Goal: Information Seeking & Learning: Learn about a topic

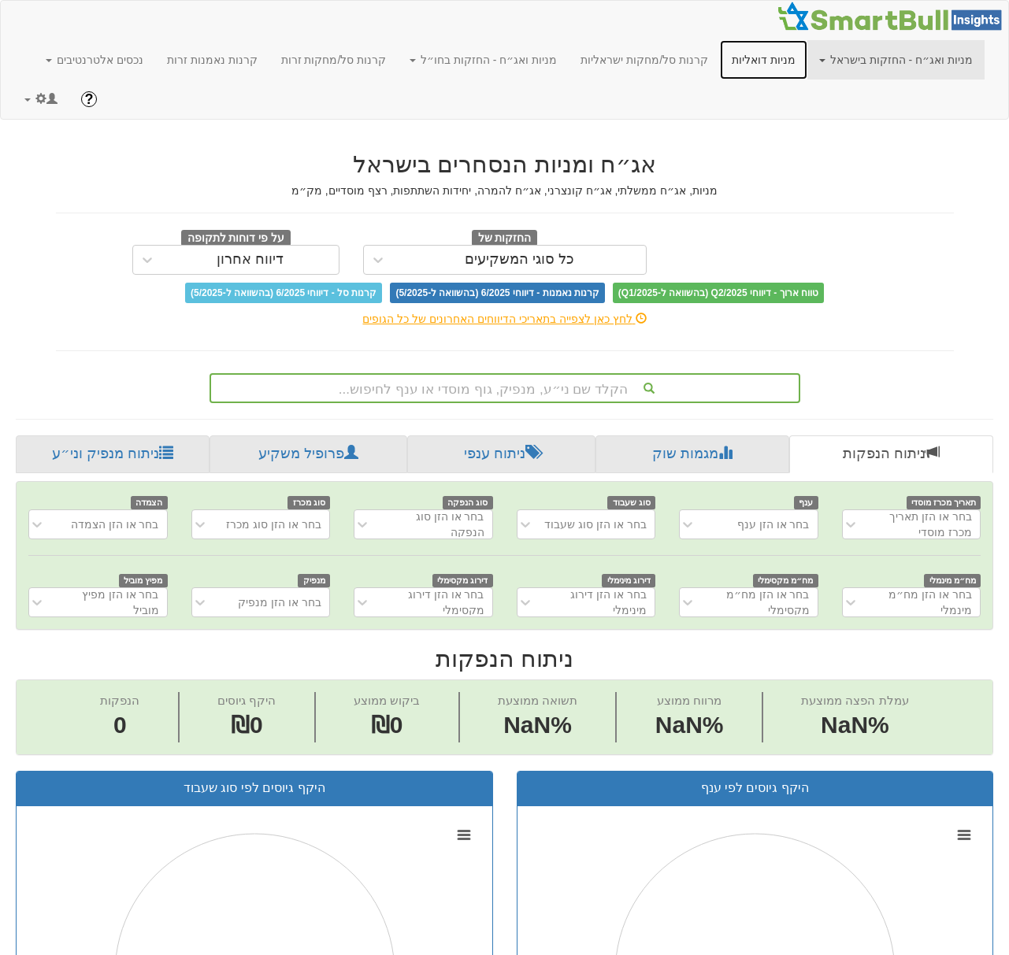
click at [754, 53] on link "מניות דואליות" at bounding box center [763, 59] width 87 height 39
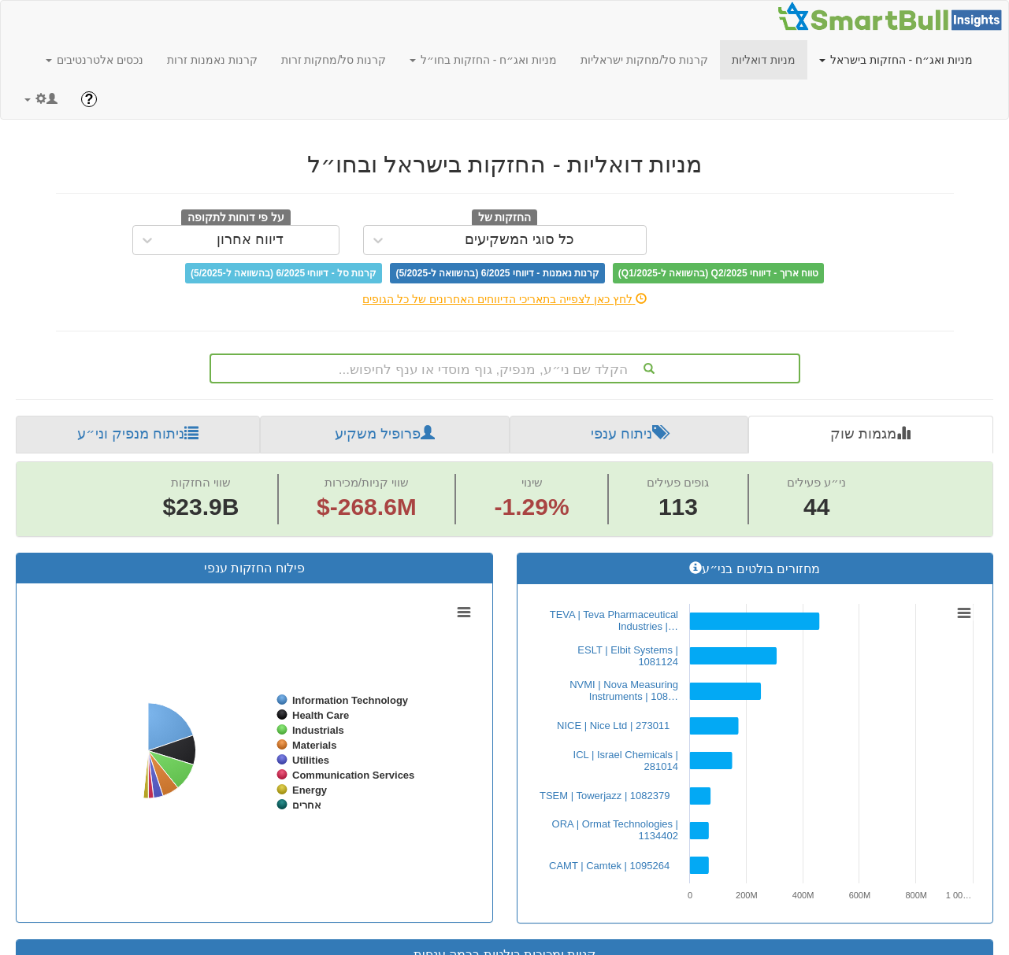
click at [915, 60] on link "מניות ואג״ח - החזקות בישראל" at bounding box center [895, 59] width 177 height 39
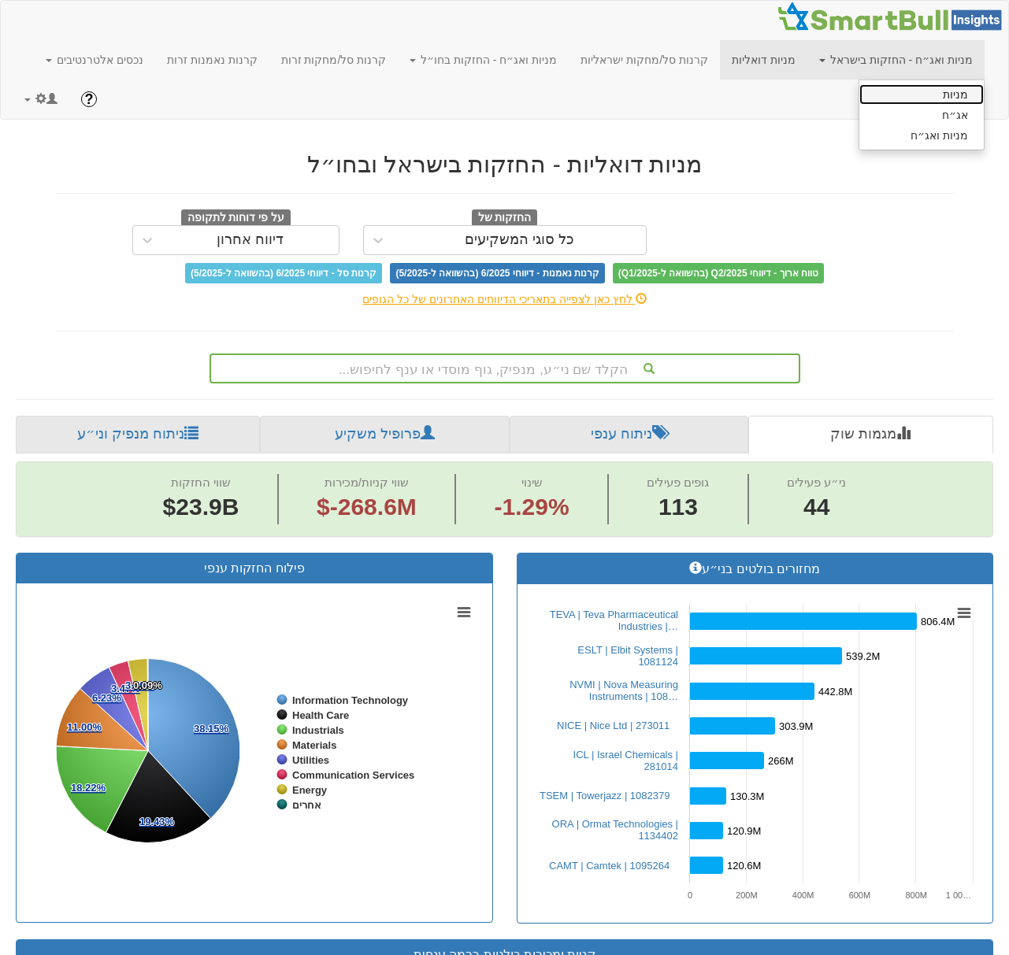
click at [912, 92] on link "מניות" at bounding box center [921, 94] width 124 height 20
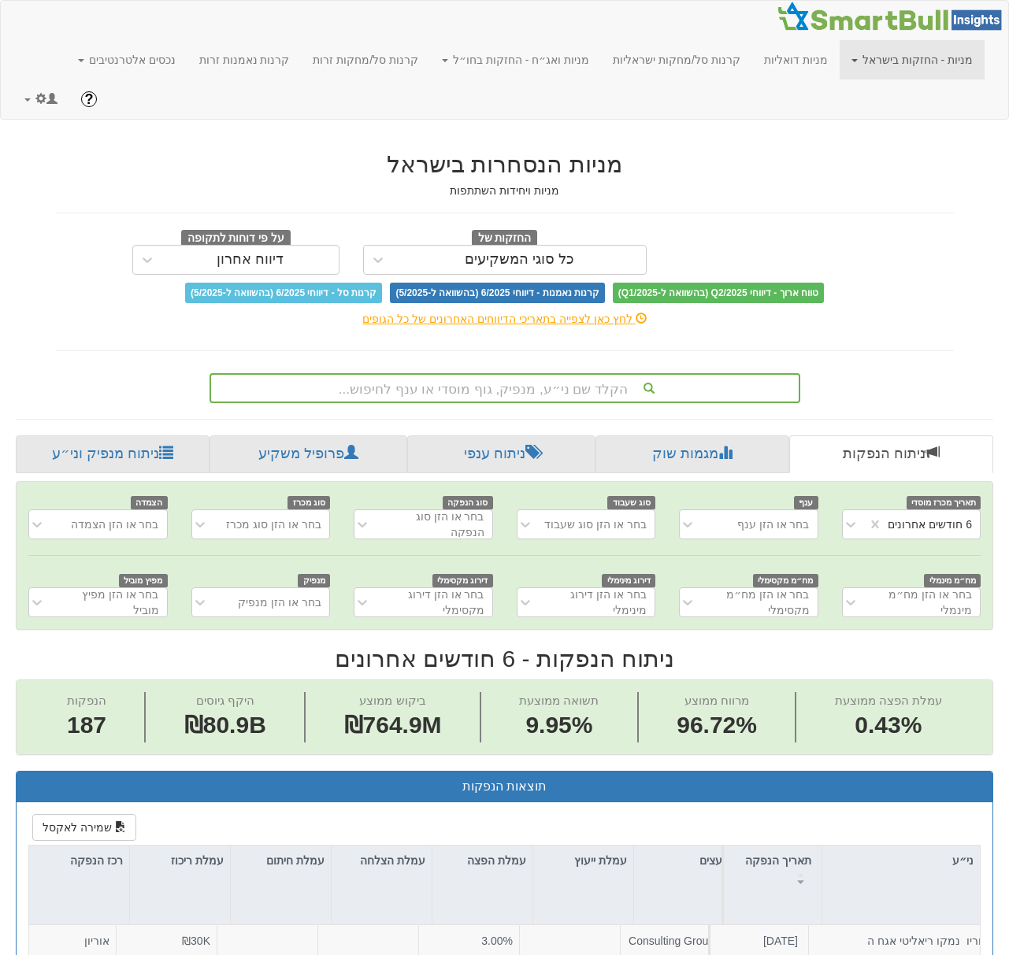
scroll to position [0, 3362]
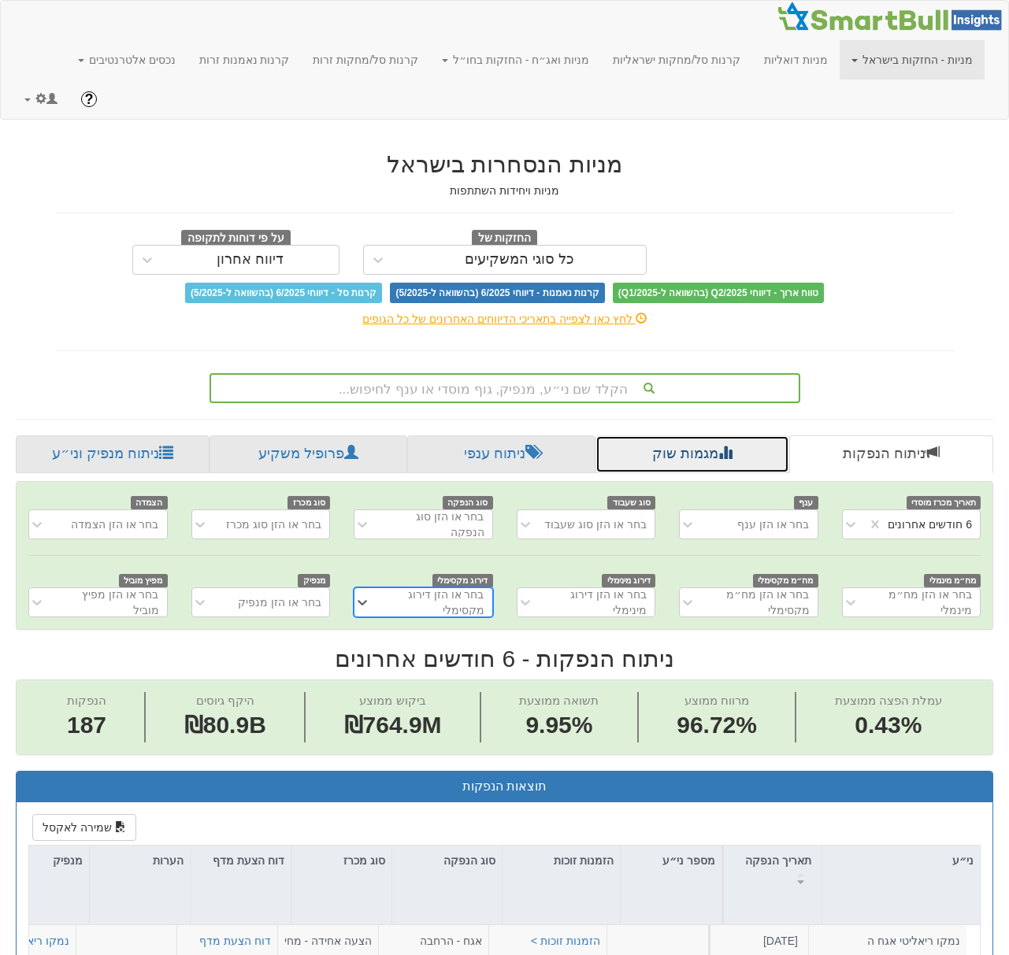
click at [678, 436] on link "מגמות שוק" at bounding box center [692, 455] width 195 height 38
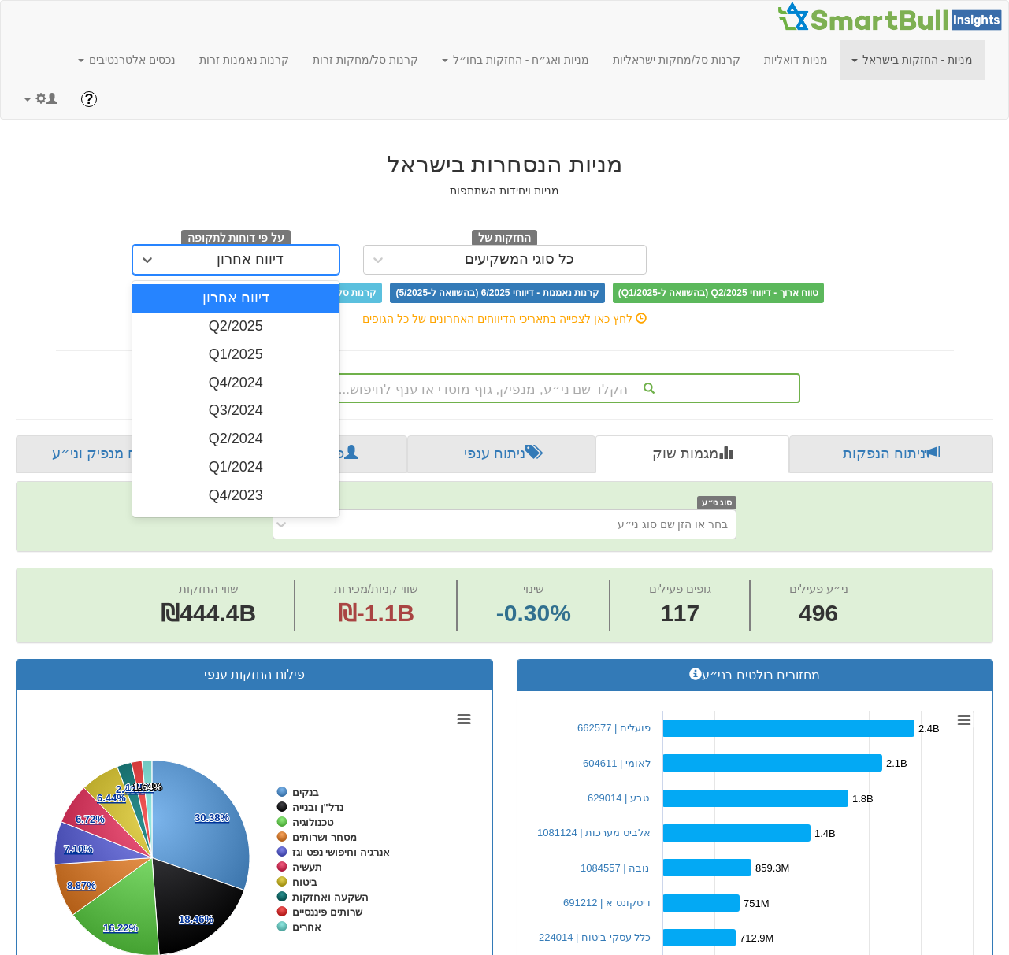
click at [265, 252] on div "דיווח אחרון" at bounding box center [250, 260] width 67 height 16
click at [598, 247] on div "כל סוגי המשקיעים" at bounding box center [519, 259] width 253 height 25
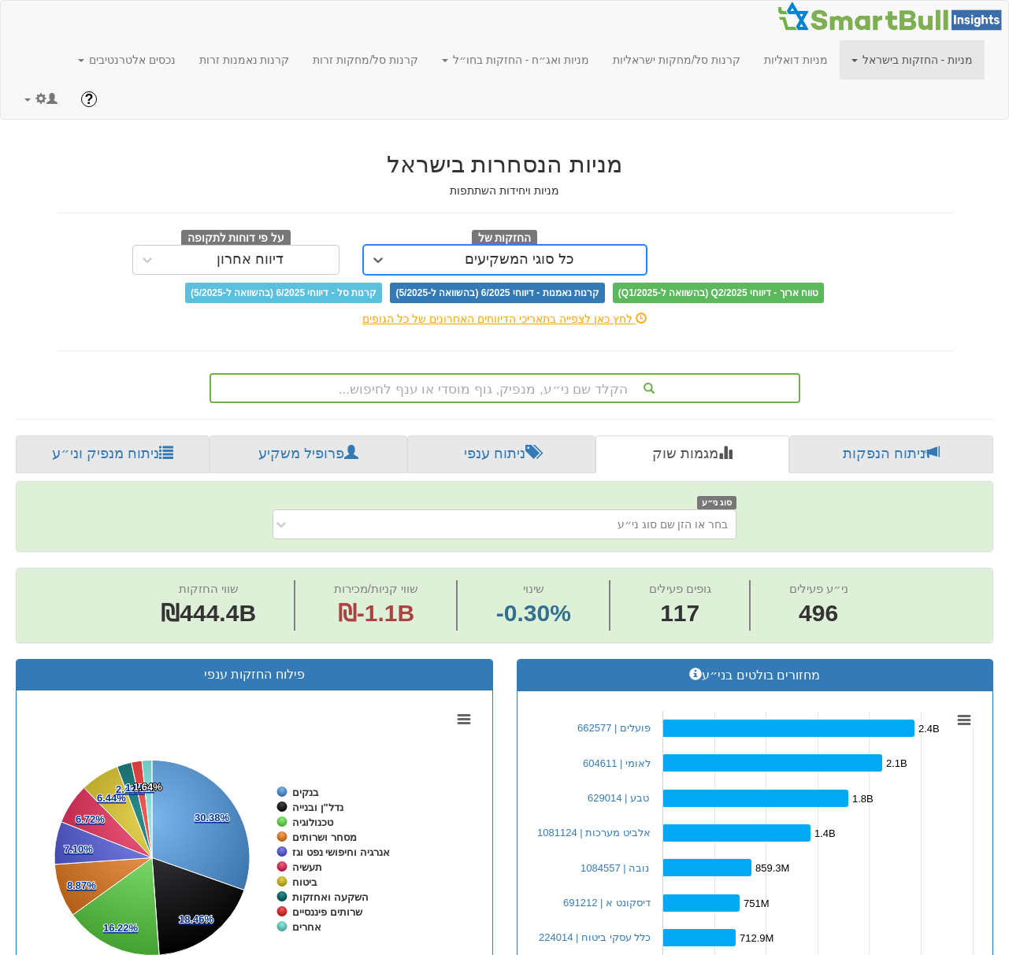
click at [570, 247] on div "כל סוגי המשקיעים" at bounding box center [519, 259] width 253 height 25
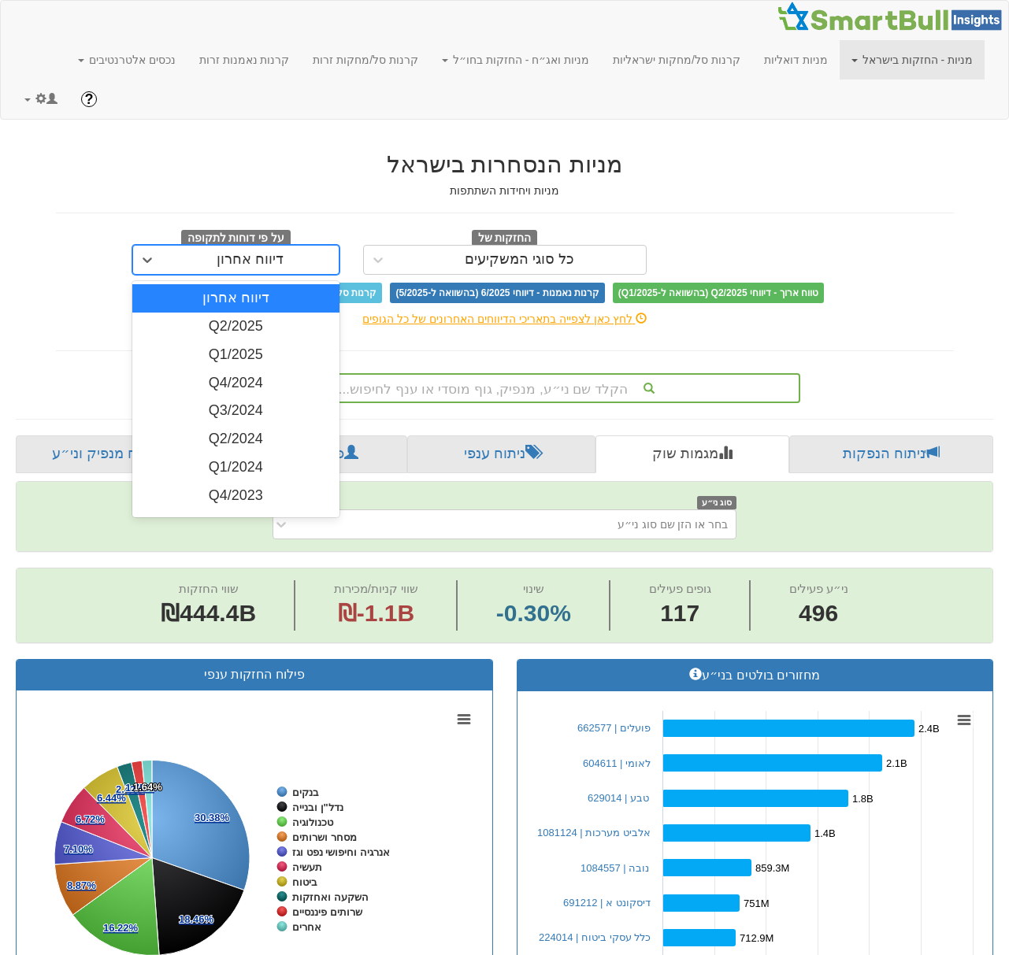
click at [302, 247] on div "דיווח אחרון" at bounding box center [250, 259] width 176 height 25
click at [265, 313] on div "Q2/2025" at bounding box center [235, 327] width 207 height 28
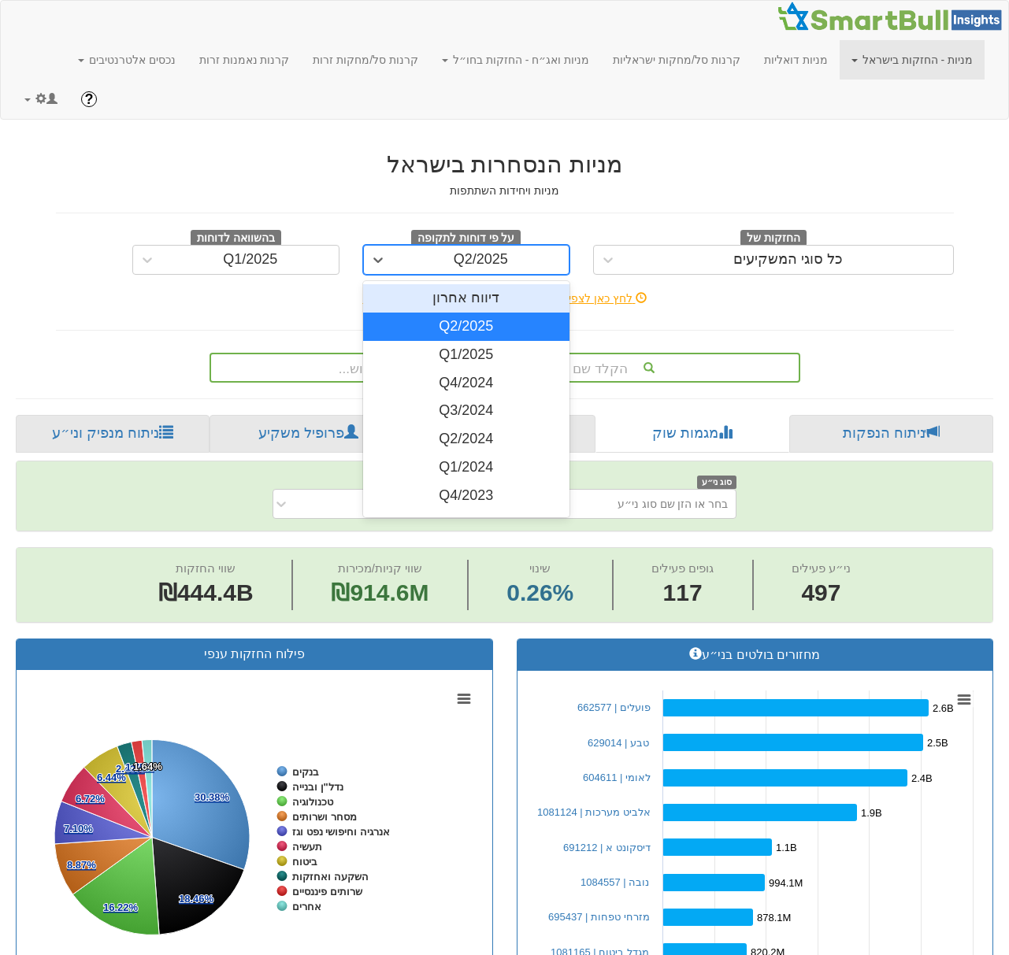
click at [450, 247] on div "Q2/2025" at bounding box center [481, 259] width 176 height 25
click at [421, 313] on div "Q2/2025" at bounding box center [466, 327] width 207 height 28
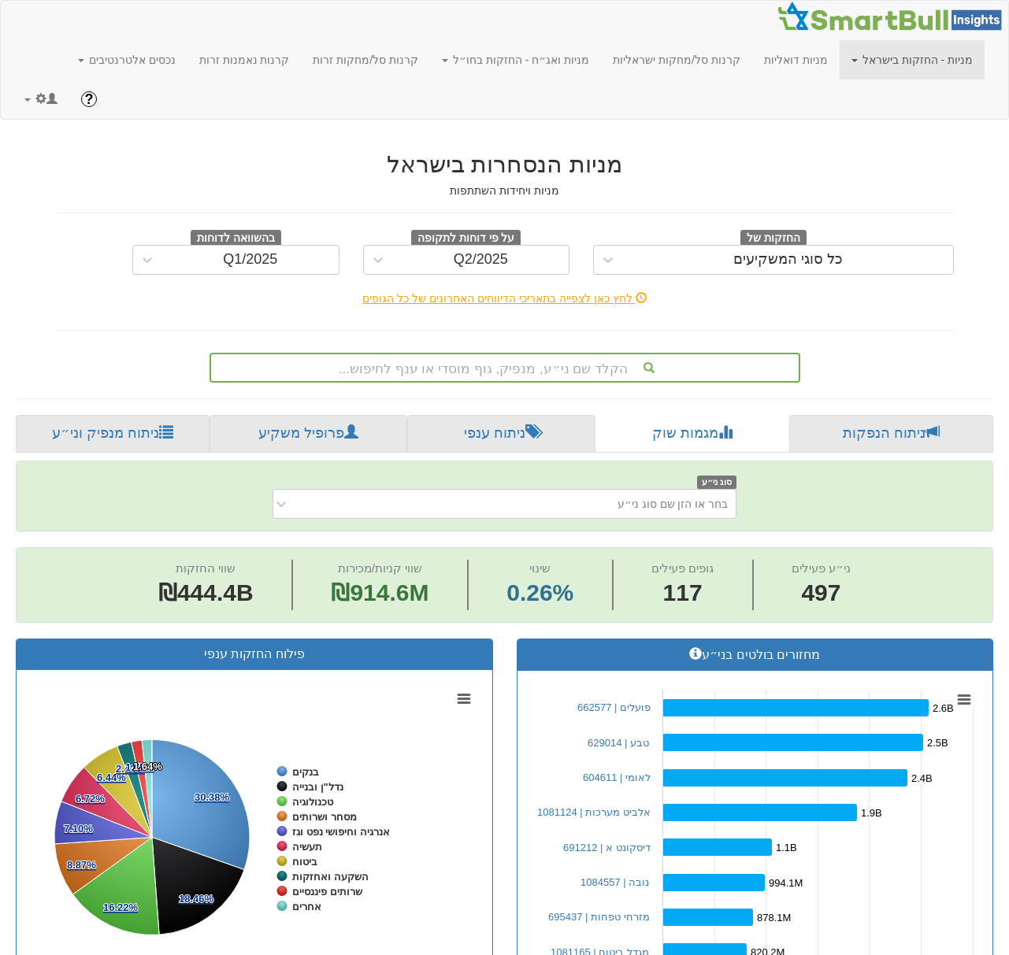
click at [914, 64] on link "מניות - החזקות בישראל" at bounding box center [912, 59] width 145 height 39
click at [914, 116] on link "אג״ח" at bounding box center [921, 115] width 124 height 20
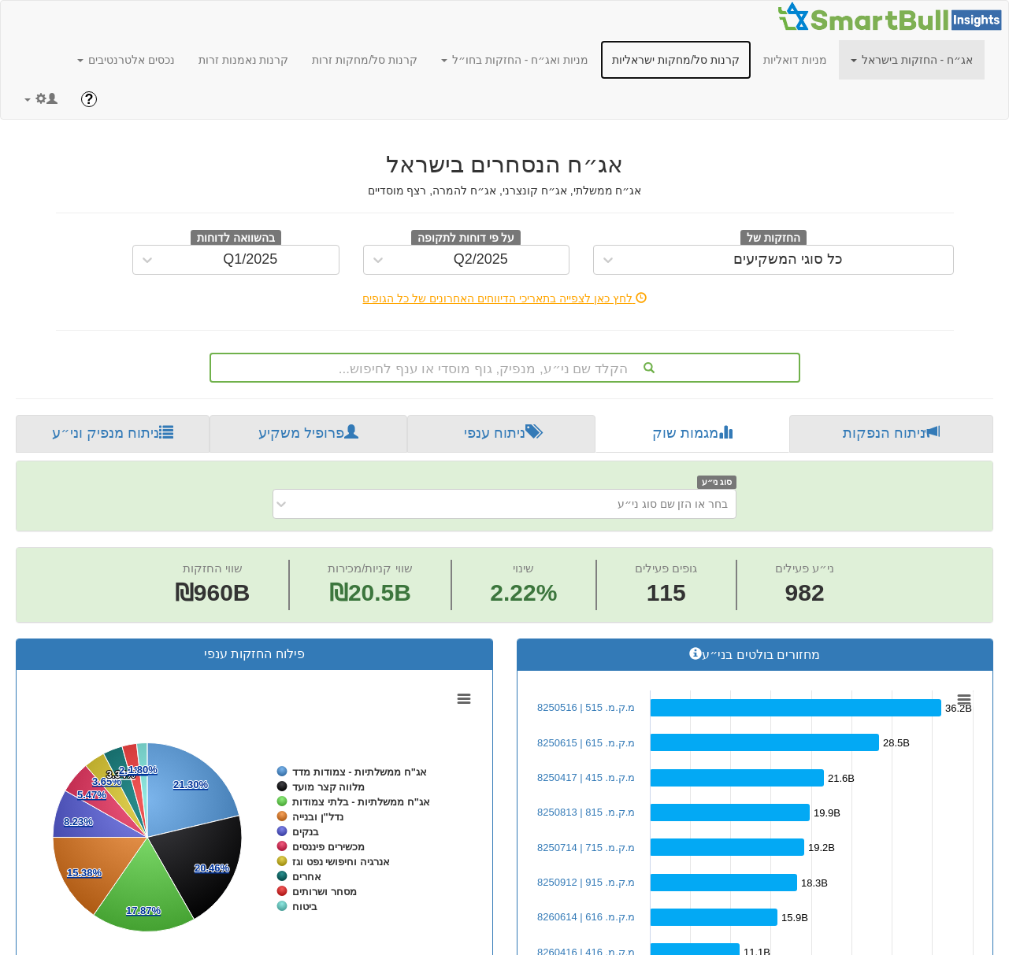
click at [688, 63] on link "קרנות סל/מחקות ישראליות" at bounding box center [675, 59] width 151 height 39
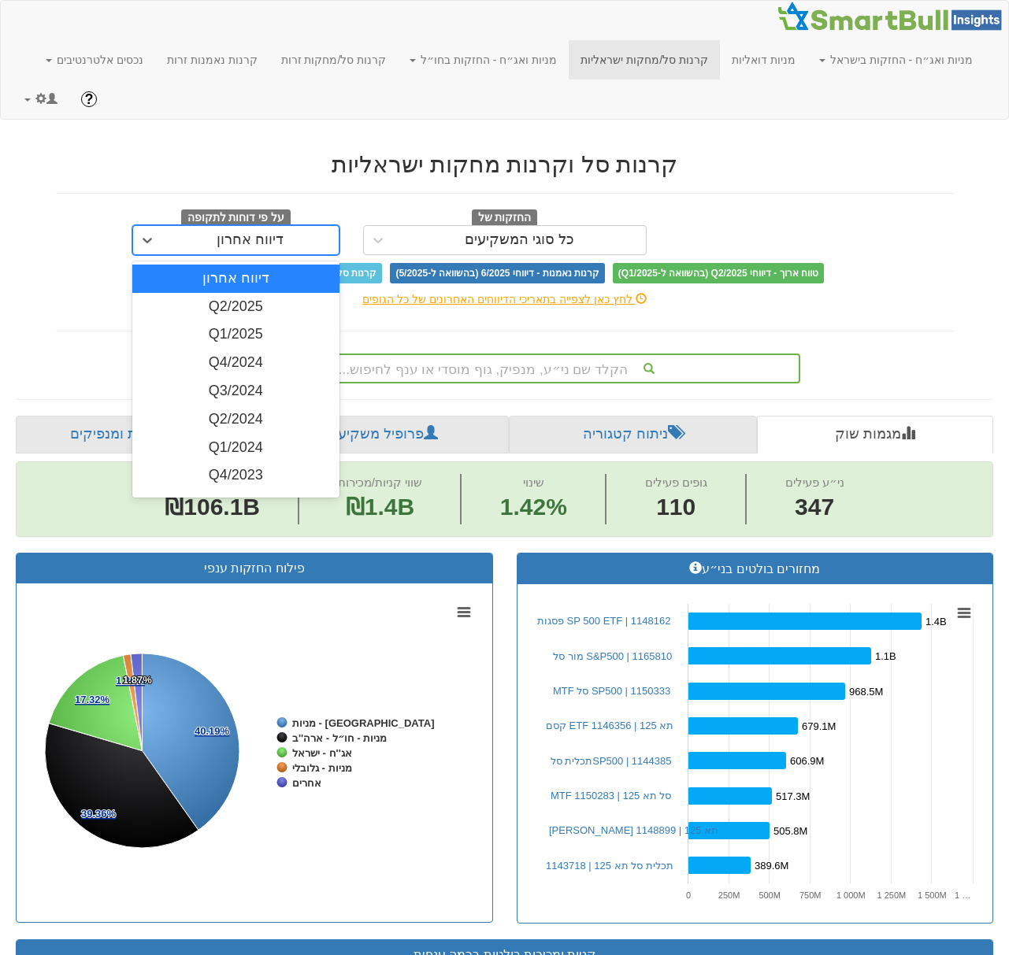
click at [254, 243] on div "דיווח אחרון" at bounding box center [250, 240] width 67 height 16
click at [247, 303] on div "Q2/2025" at bounding box center [235, 307] width 207 height 28
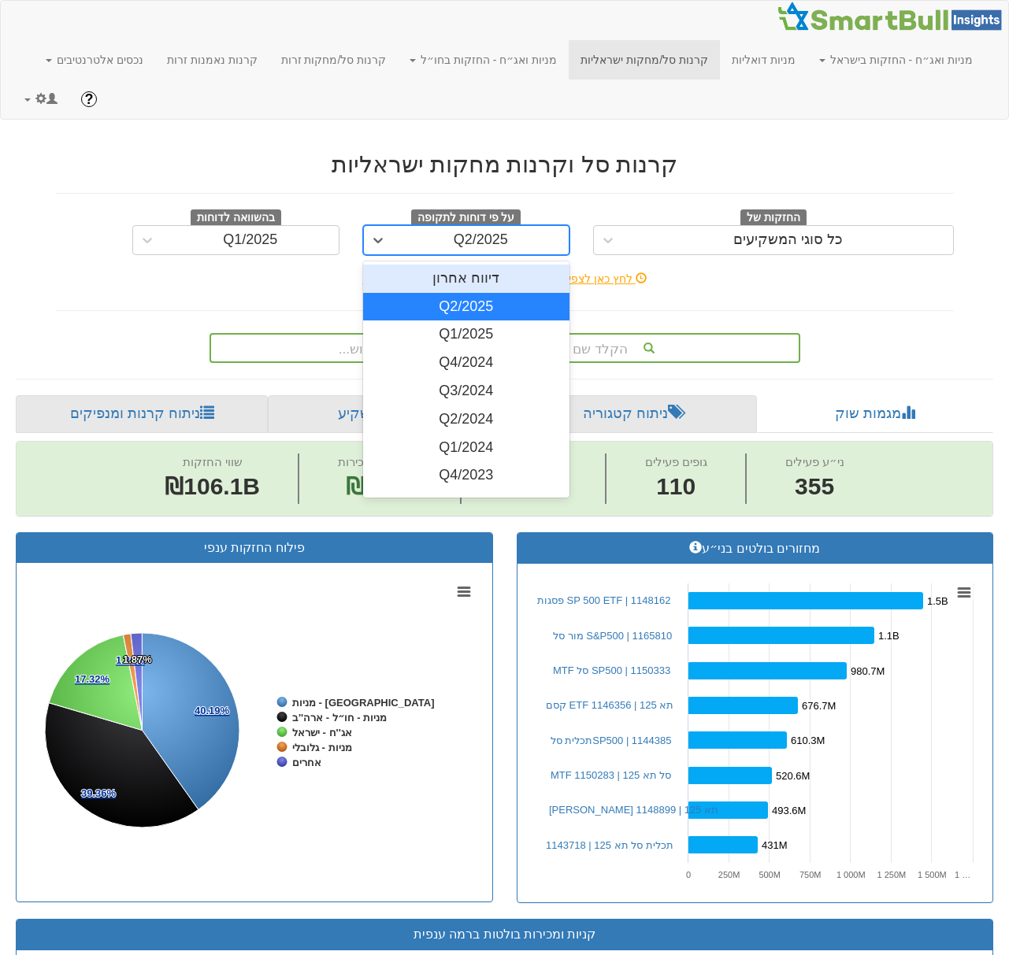
click at [435, 242] on div "Q2/2025" at bounding box center [481, 240] width 176 height 25
click at [444, 310] on div "Q2/2025" at bounding box center [466, 307] width 207 height 28
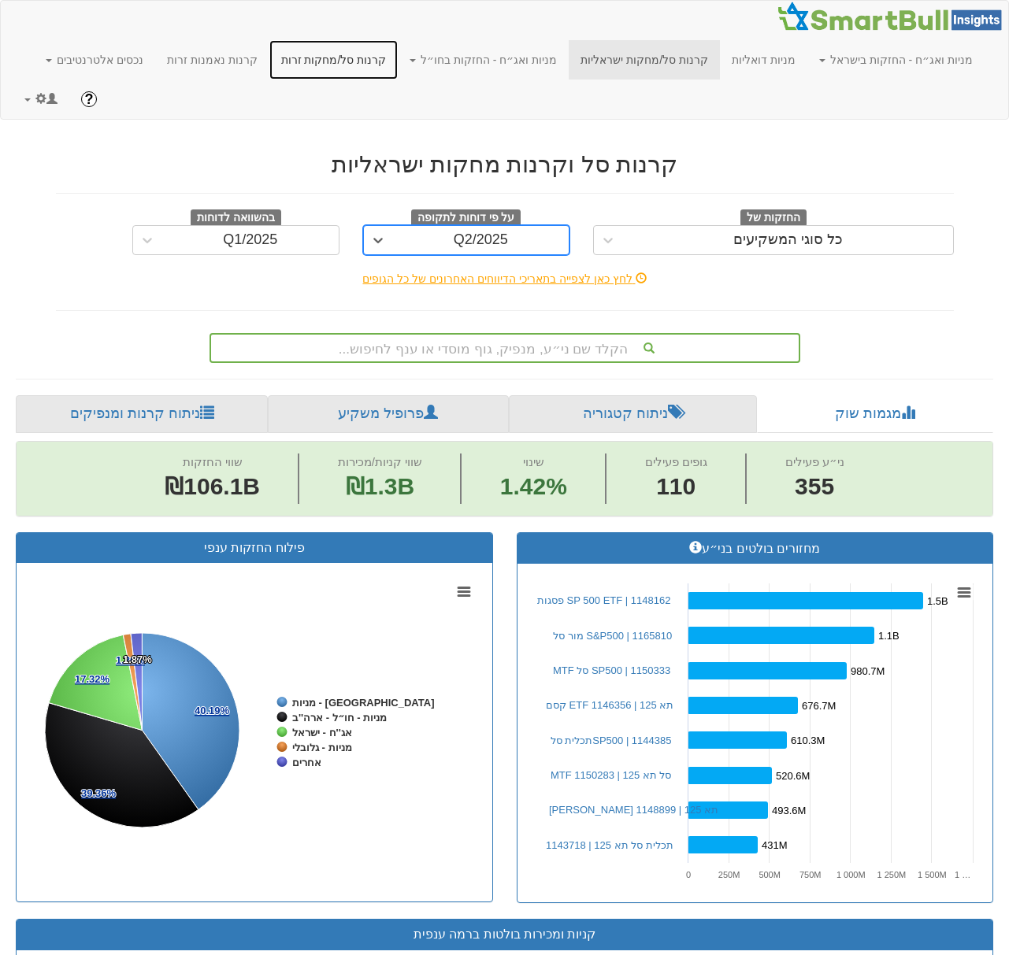
click at [369, 60] on link "קרנות סל/מחקות זרות" at bounding box center [333, 59] width 129 height 39
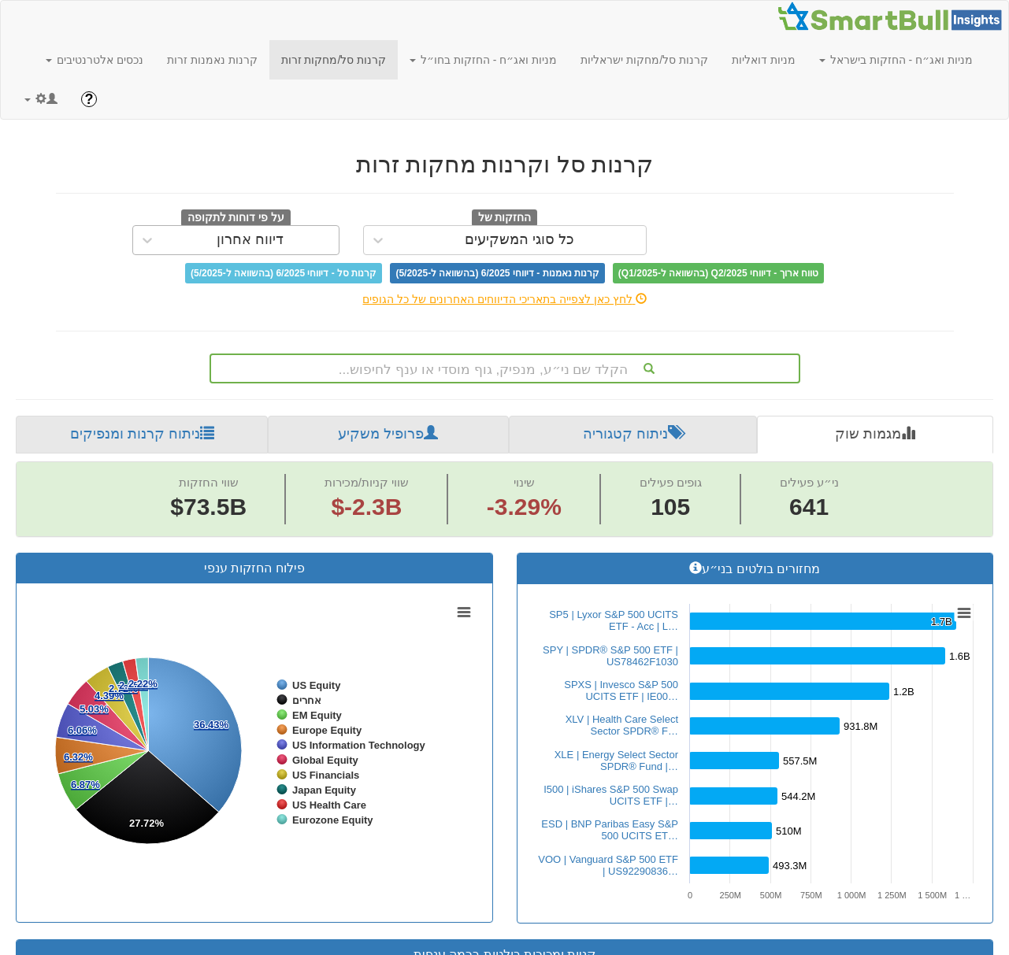
click at [276, 243] on div "דיווח אחרון" at bounding box center [250, 240] width 67 height 16
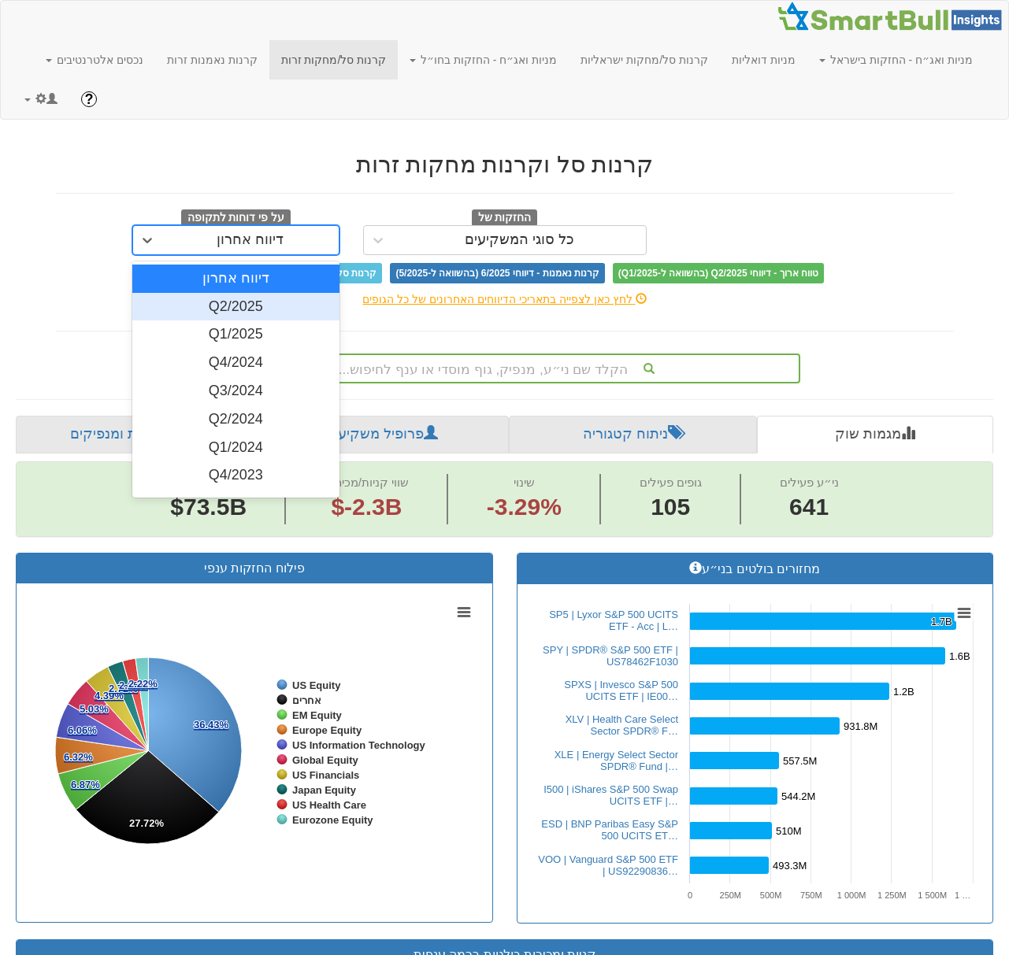
click at [268, 305] on div "Q2/2025" at bounding box center [235, 307] width 207 height 28
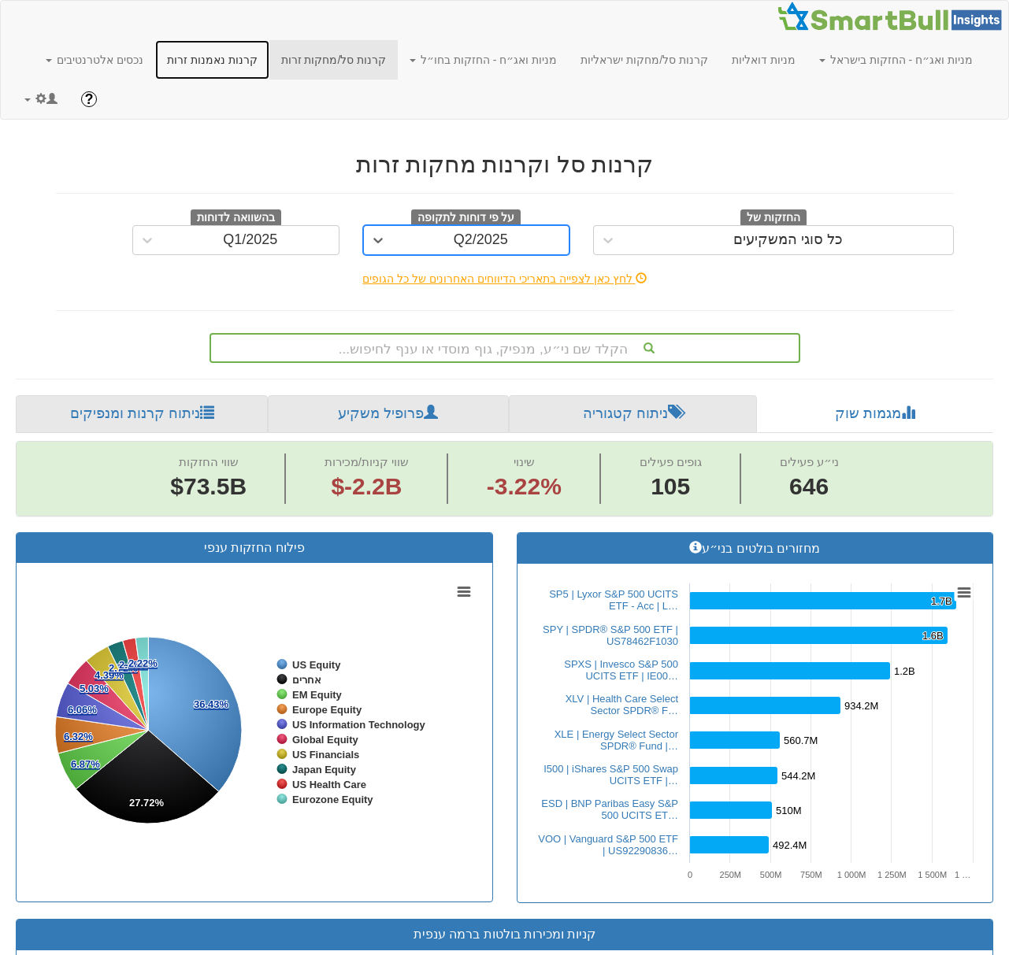
click at [267, 61] on link "קרנות נאמנות זרות" at bounding box center [212, 59] width 114 height 39
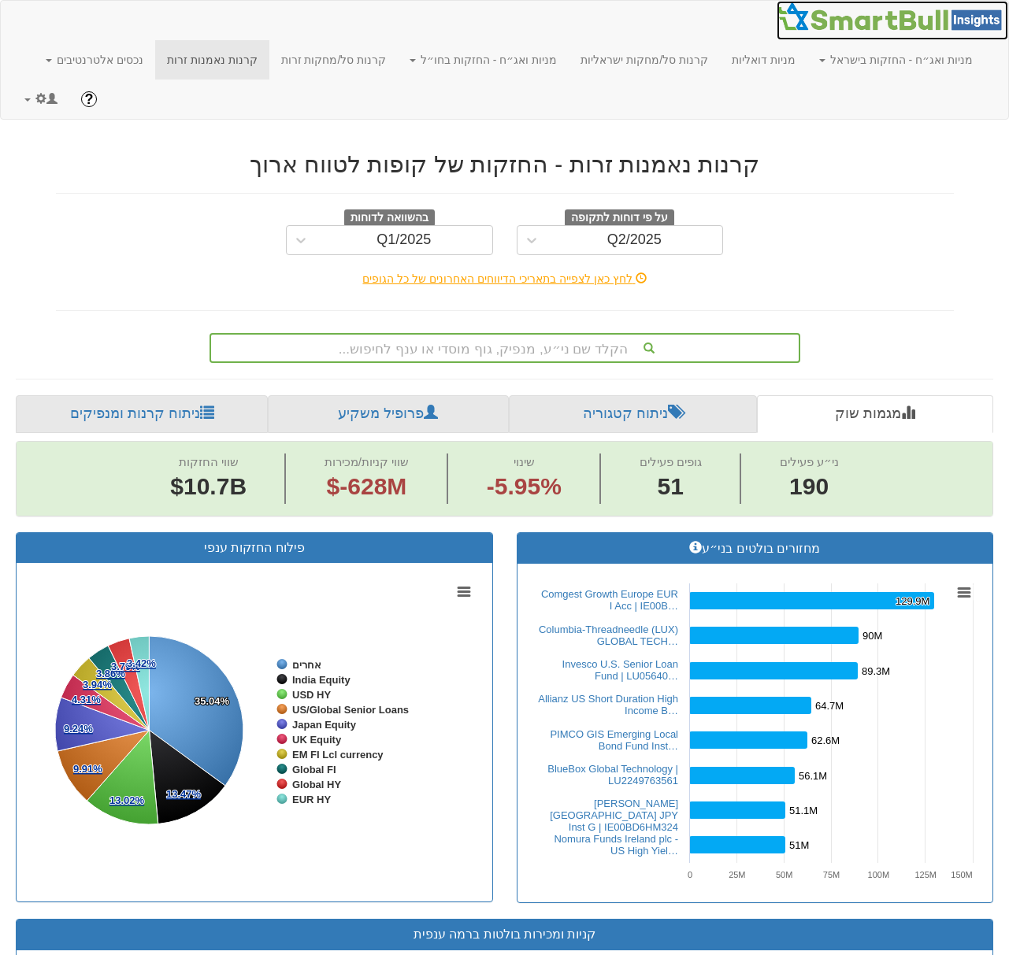
click at [871, 24] on img at bounding box center [893, 17] width 232 height 32
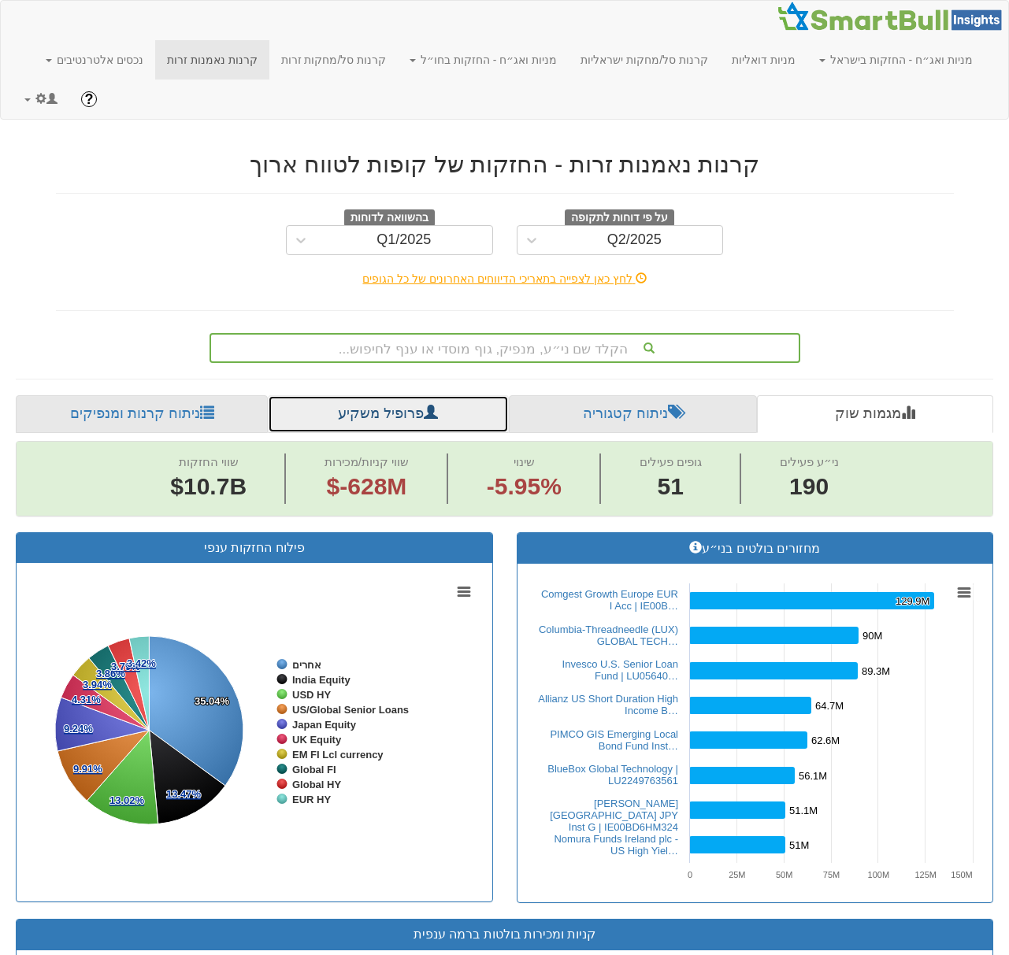
click at [399, 414] on link "פרופיל משקיע" at bounding box center [388, 414] width 240 height 38
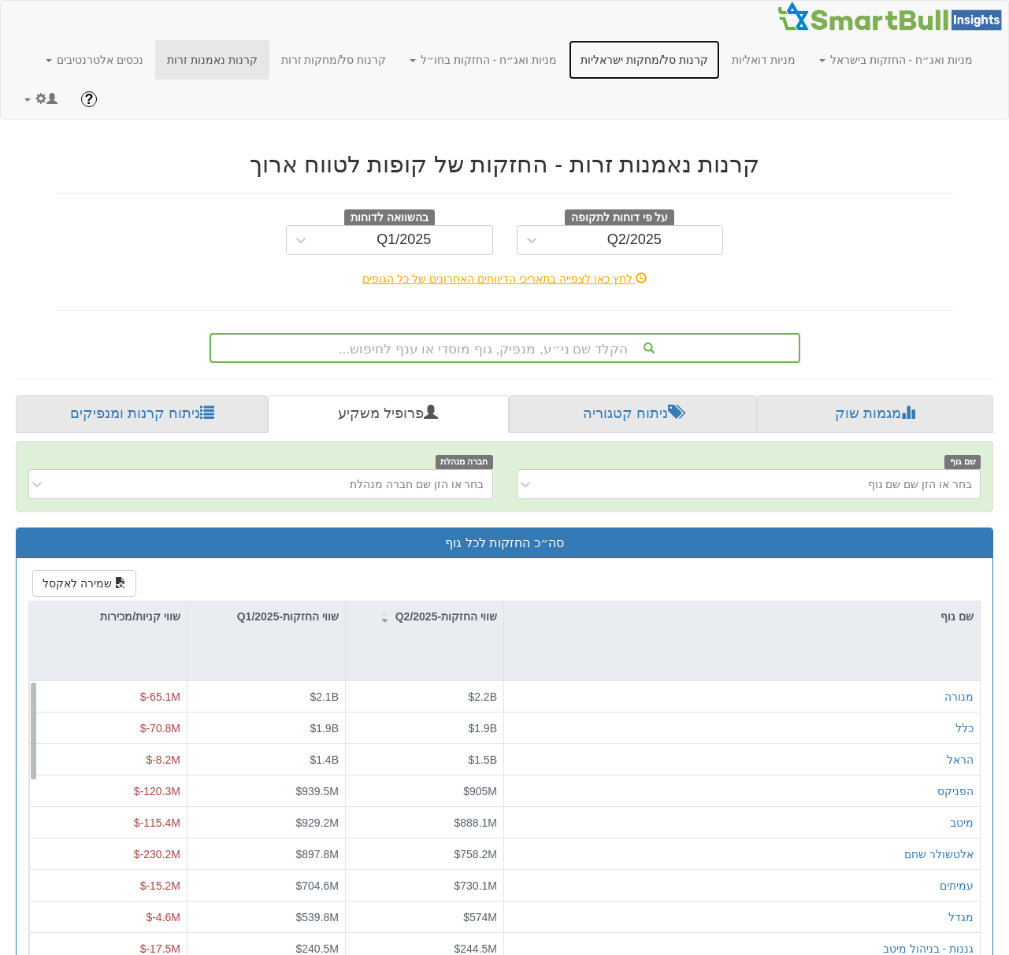
click at [639, 63] on link "קרנות סל/מחקות ישראליות" at bounding box center [644, 59] width 151 height 39
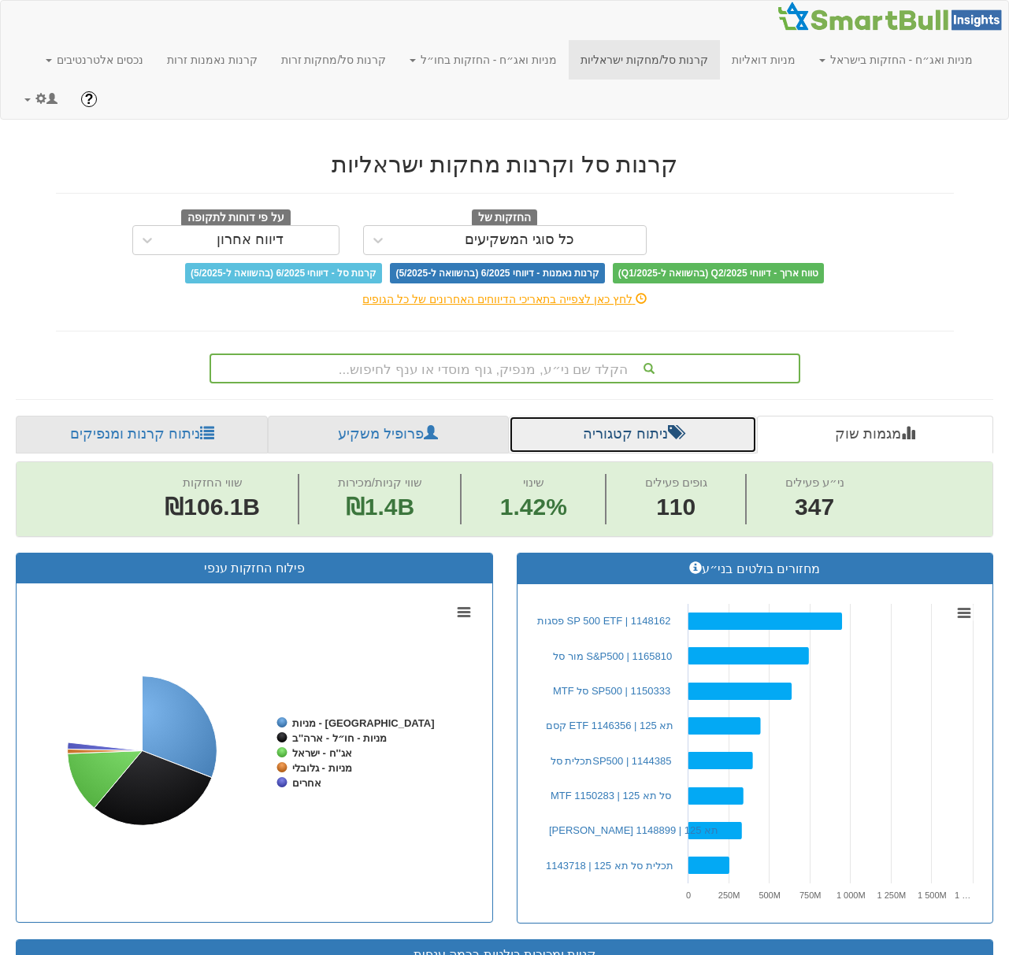
click at [573, 425] on link "ניתוח קטגוריה" at bounding box center [633, 435] width 248 height 38
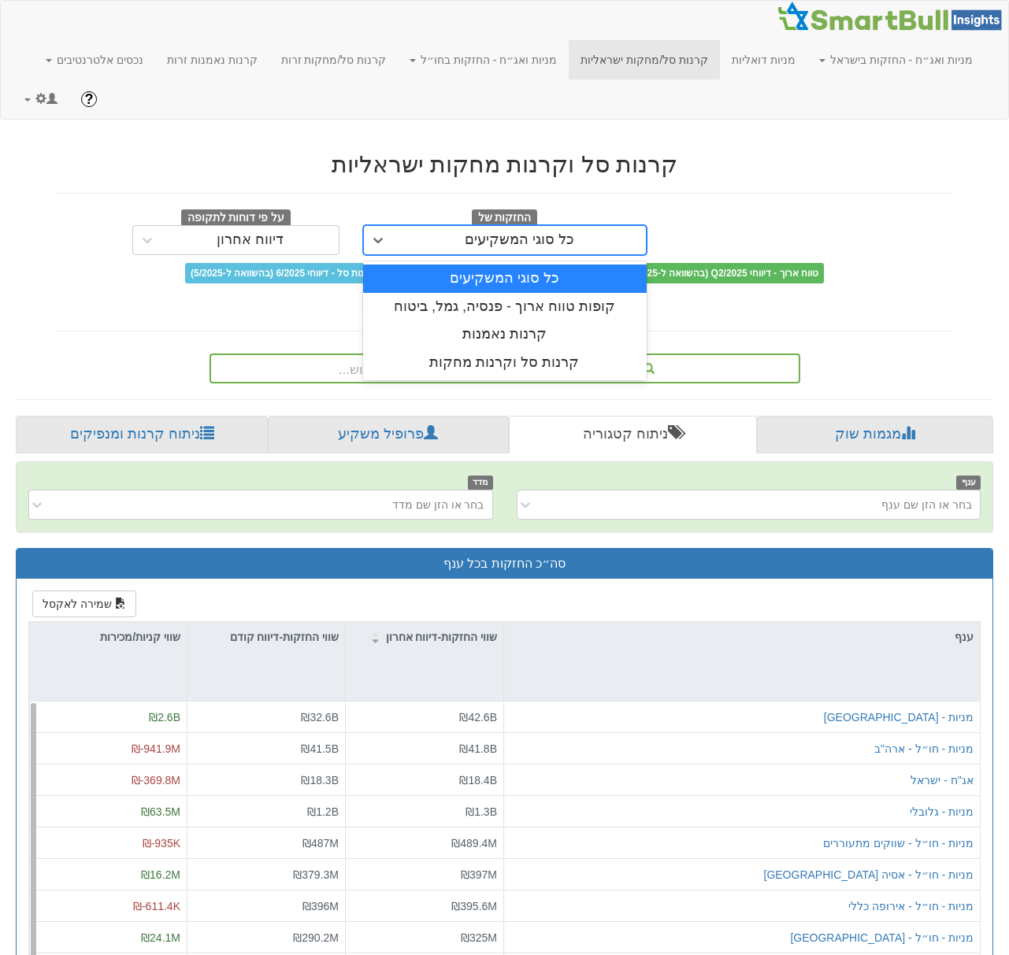
click at [417, 247] on div "כל סוגי המשקיעים" at bounding box center [519, 240] width 253 height 25
click at [417, 301] on div "קופות טווח ארוך - פנסיה, גמל, ביטוח" at bounding box center [505, 307] width 284 height 28
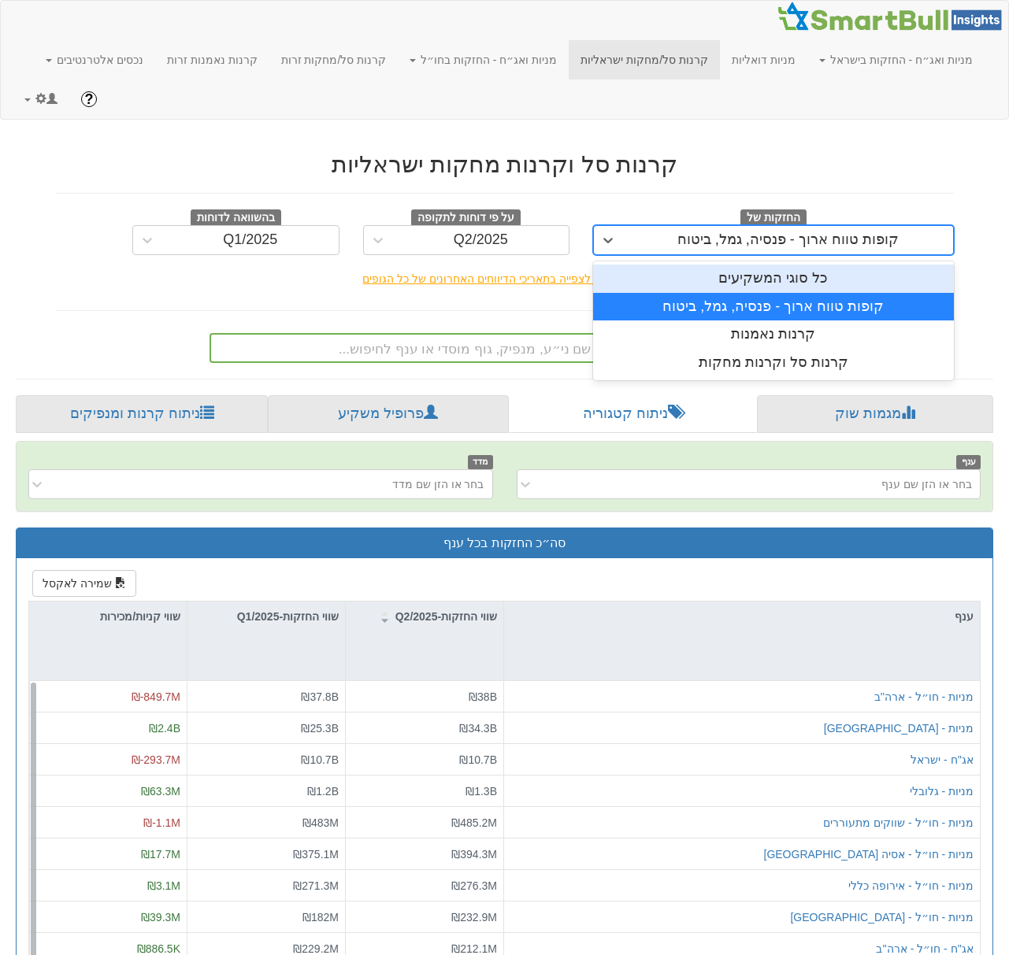
click at [647, 246] on div "קופות טווח ארוך - פנסיה, גמל, ביטוח" at bounding box center [788, 240] width 330 height 25
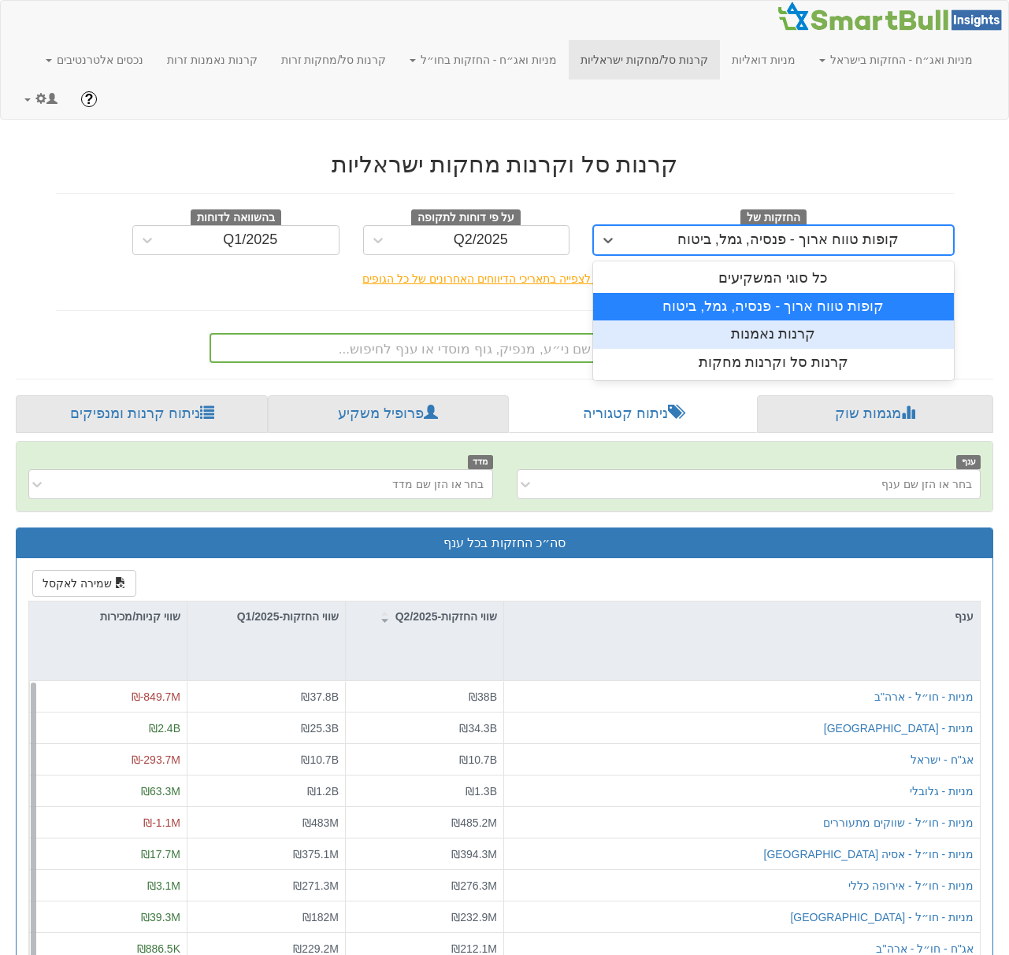
click at [669, 336] on div "קרנות נאמנות" at bounding box center [773, 335] width 361 height 28
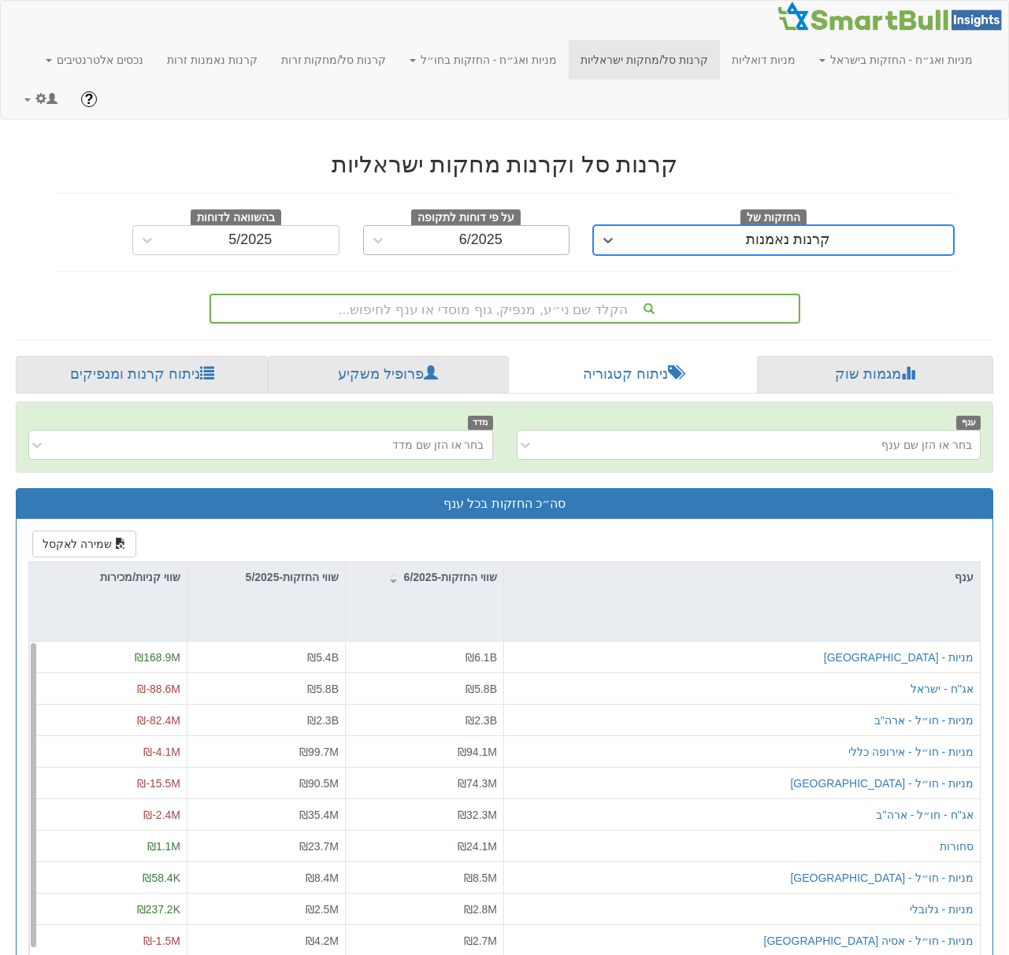
click at [436, 252] on div "6/2025" at bounding box center [481, 240] width 176 height 25
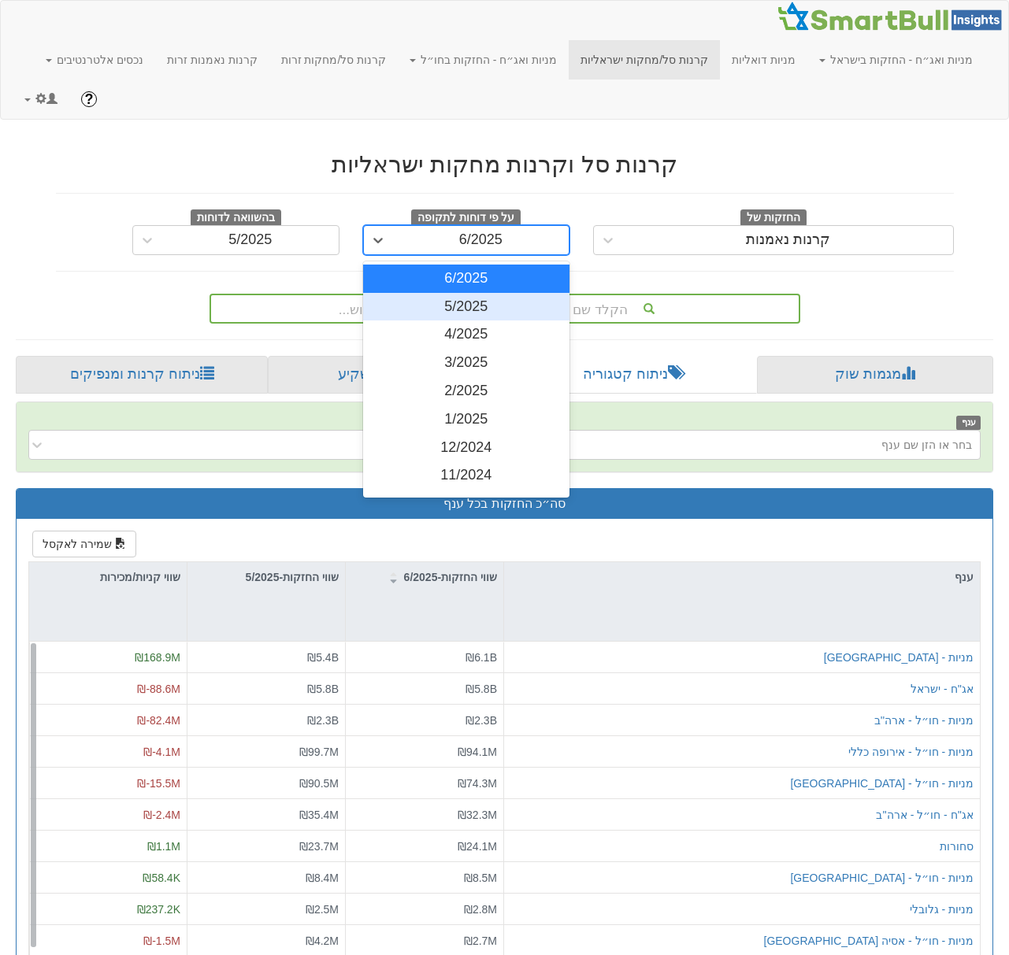
click at [431, 309] on div "5/2025" at bounding box center [466, 307] width 207 height 28
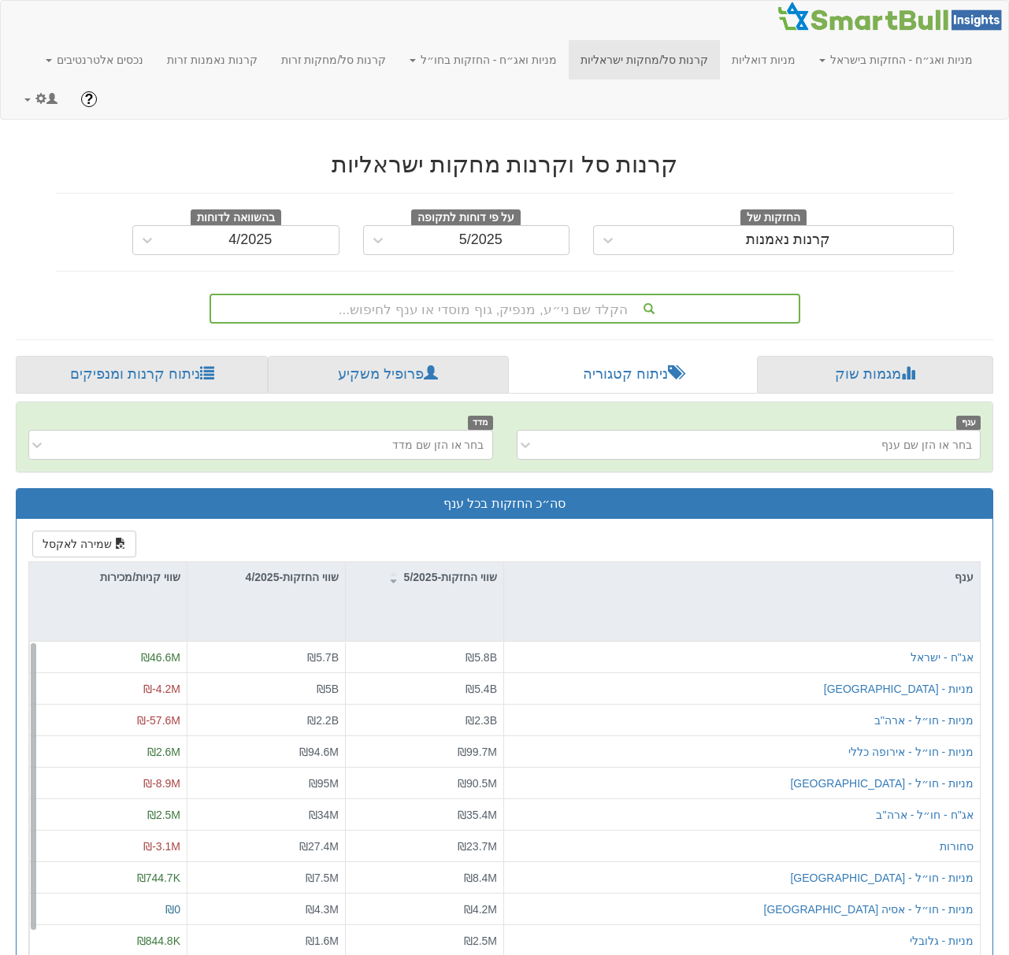
scroll to position [144, 0]
